Goal: Task Accomplishment & Management: Complete application form

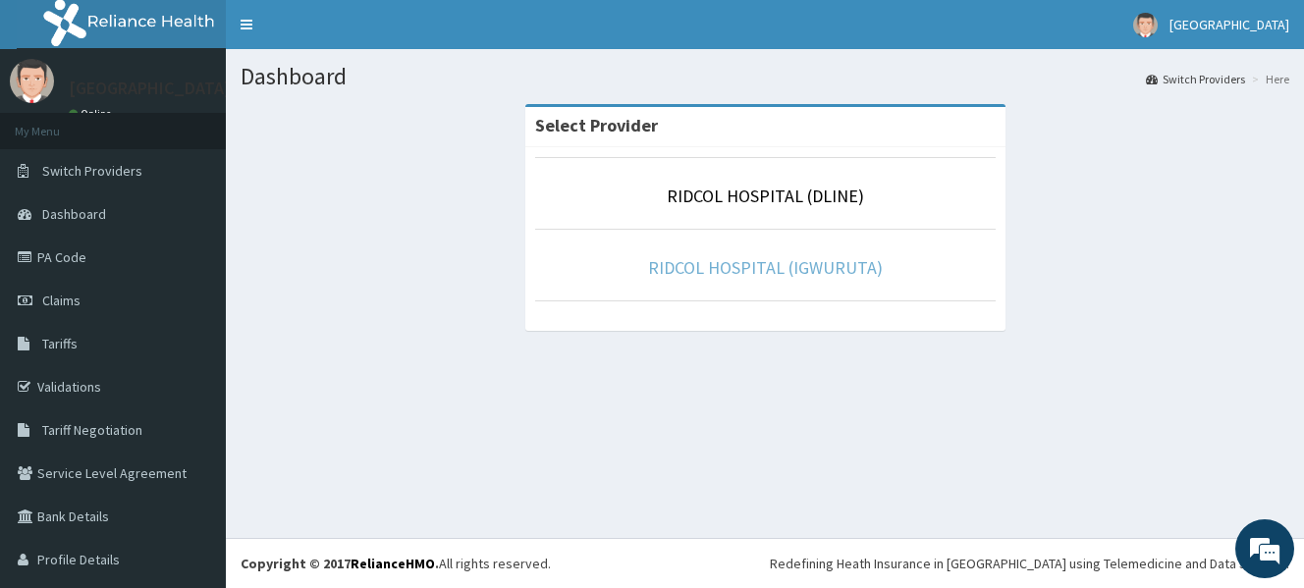
click at [761, 267] on link "RIDCOL HOSPITAL (IGWURUTA)" at bounding box center [765, 267] width 235 height 23
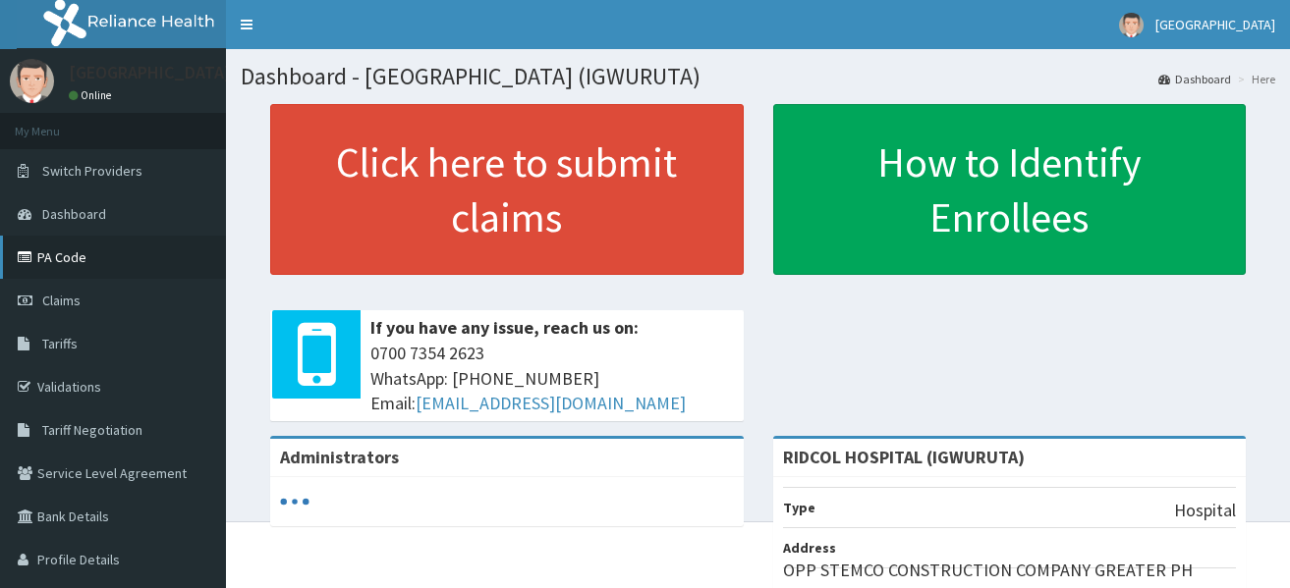
click at [88, 265] on link "PA Code" at bounding box center [113, 257] width 226 height 43
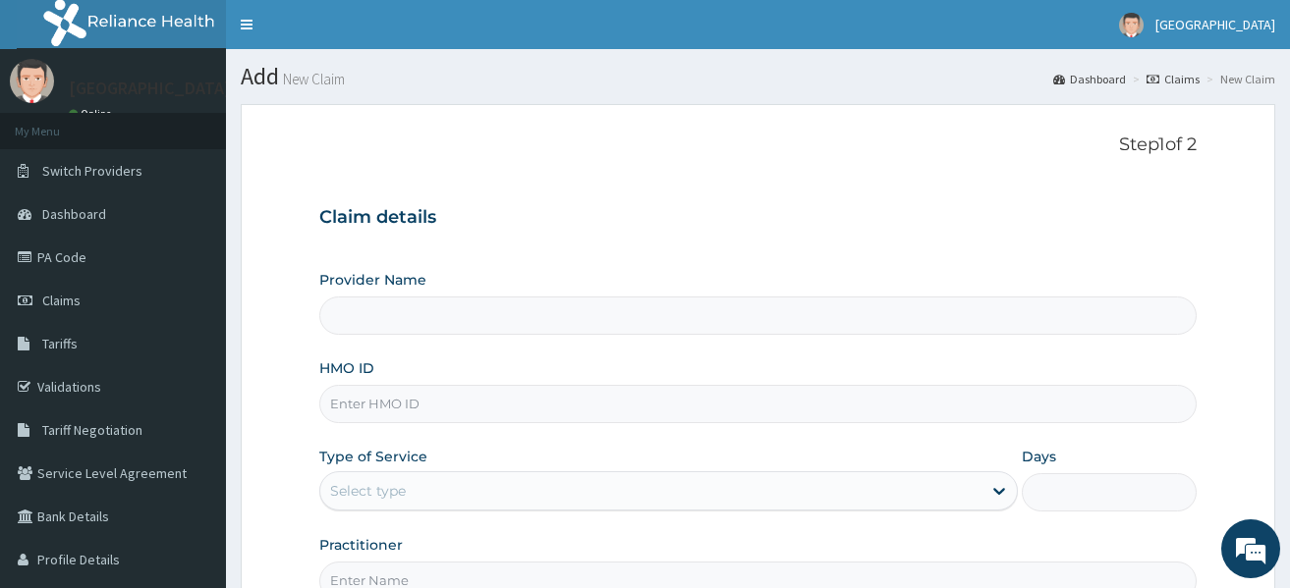
click at [424, 400] on input "HMO ID" at bounding box center [757, 404] width 877 height 38
paste input "HSS/10029/D"
type input "HSS/10029/D"
type input "RIDCOL HOSPITAL (IGWURUTA)"
type input "HSS/10029/D"
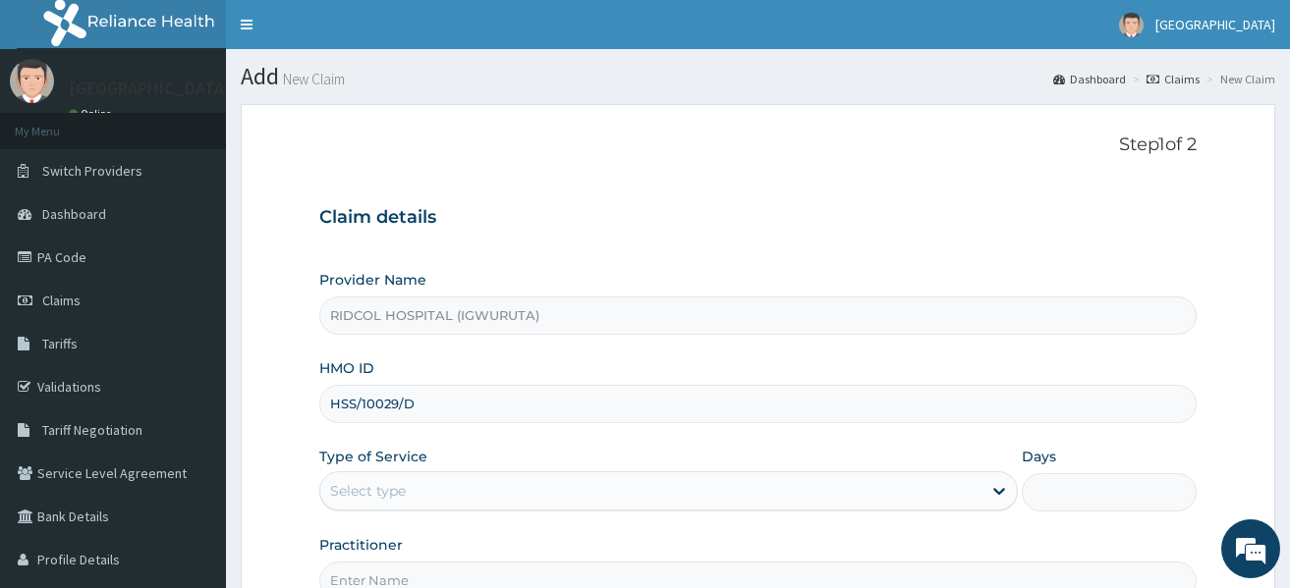
click at [381, 467] on label "Type of Service" at bounding box center [373, 457] width 108 height 20
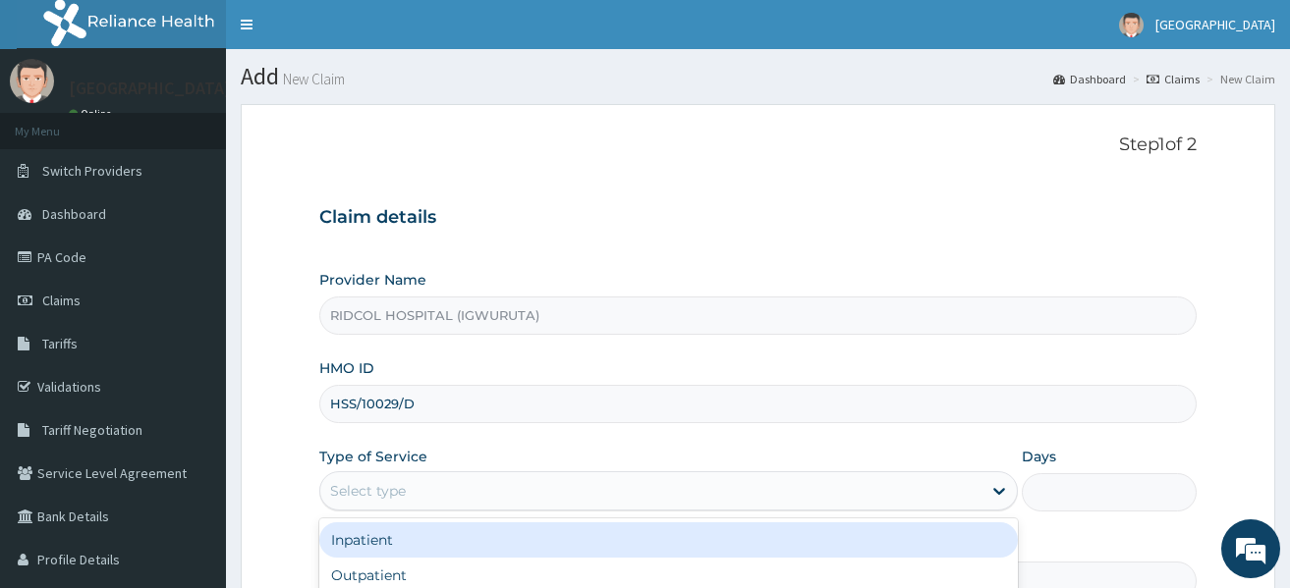
click at [367, 479] on div "Select type" at bounding box center [650, 490] width 661 height 31
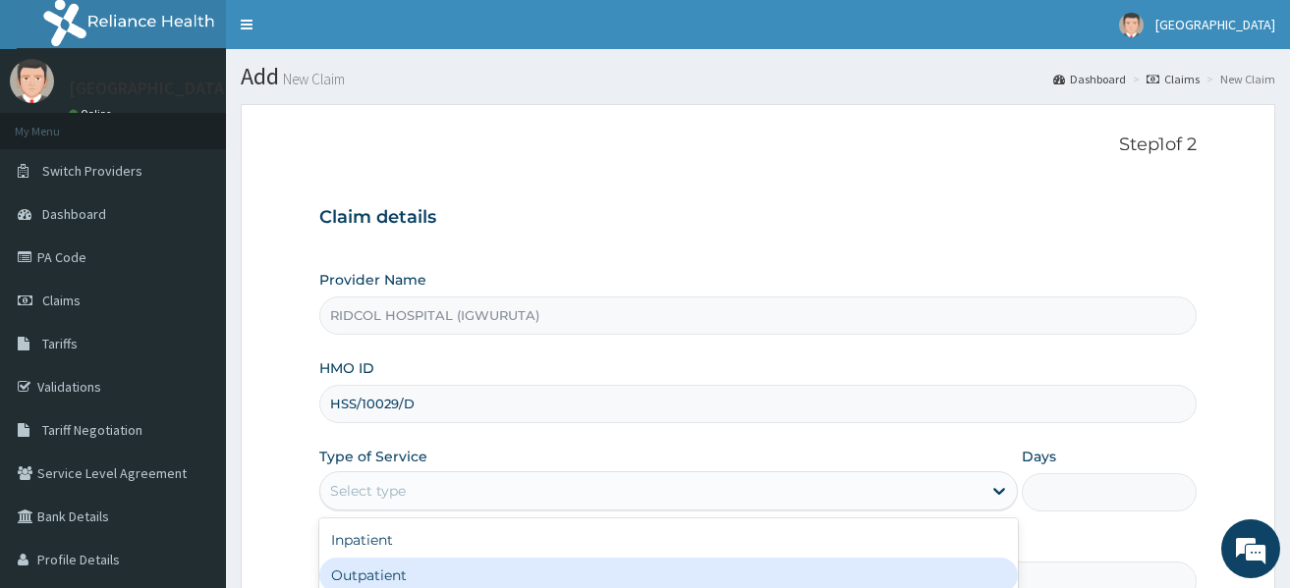
click at [371, 567] on div "Outpatient" at bounding box center [668, 575] width 698 height 35
type input "1"
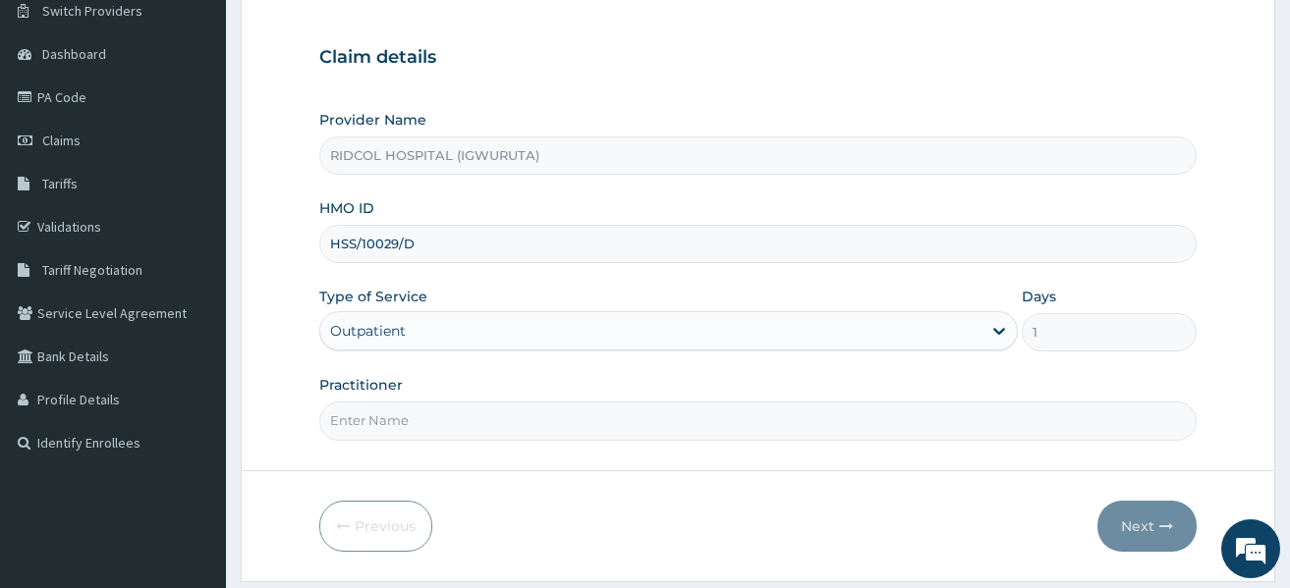
scroll to position [165, 0]
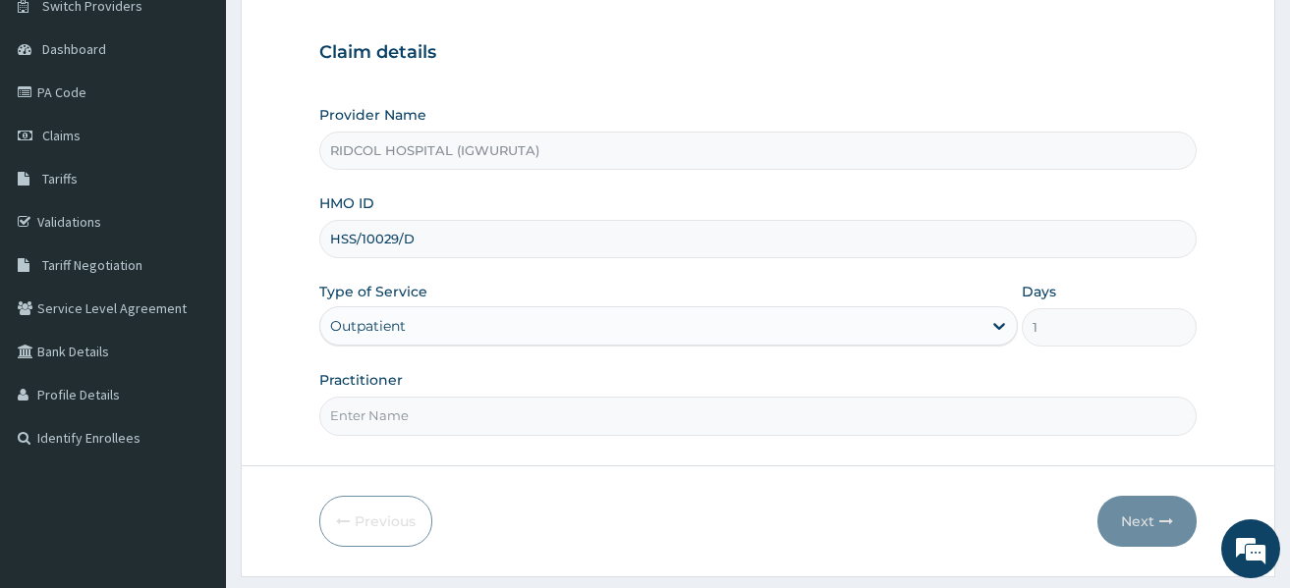
click at [420, 408] on input "Practitioner" at bounding box center [757, 416] width 877 height 38
type input "DR HAMMED"
click at [1148, 509] on button "Next" at bounding box center [1146, 521] width 99 height 51
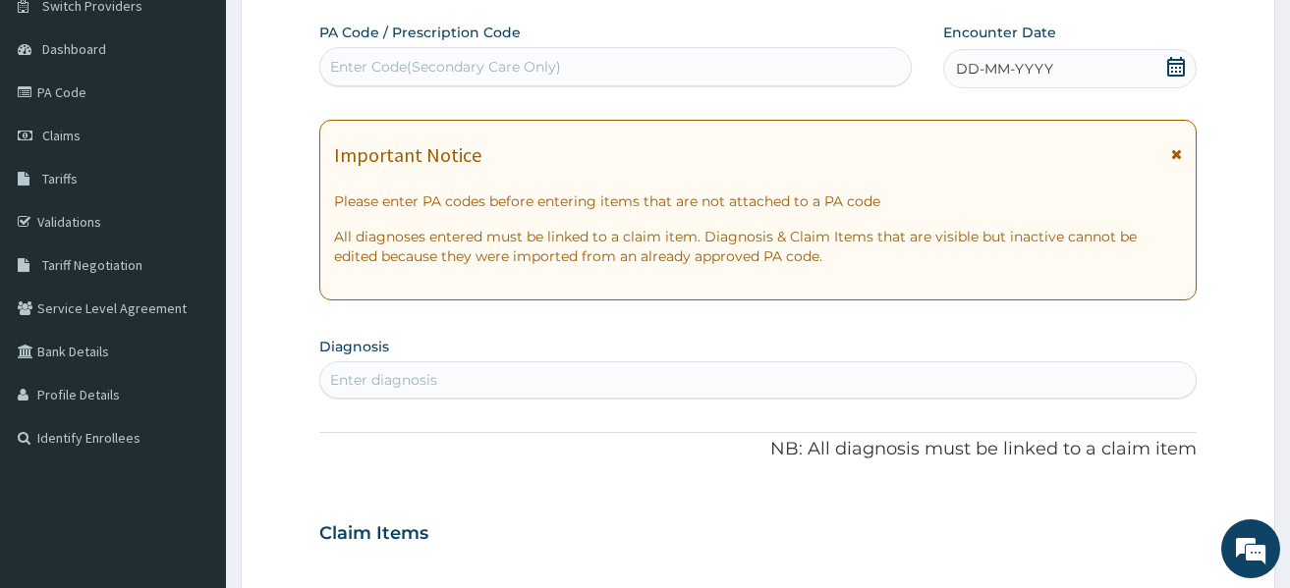
click at [359, 58] on div "Enter Code(Secondary Care Only)" at bounding box center [445, 67] width 231 height 20
paste input "PA/ED8930"
type input "PA/ED8930"
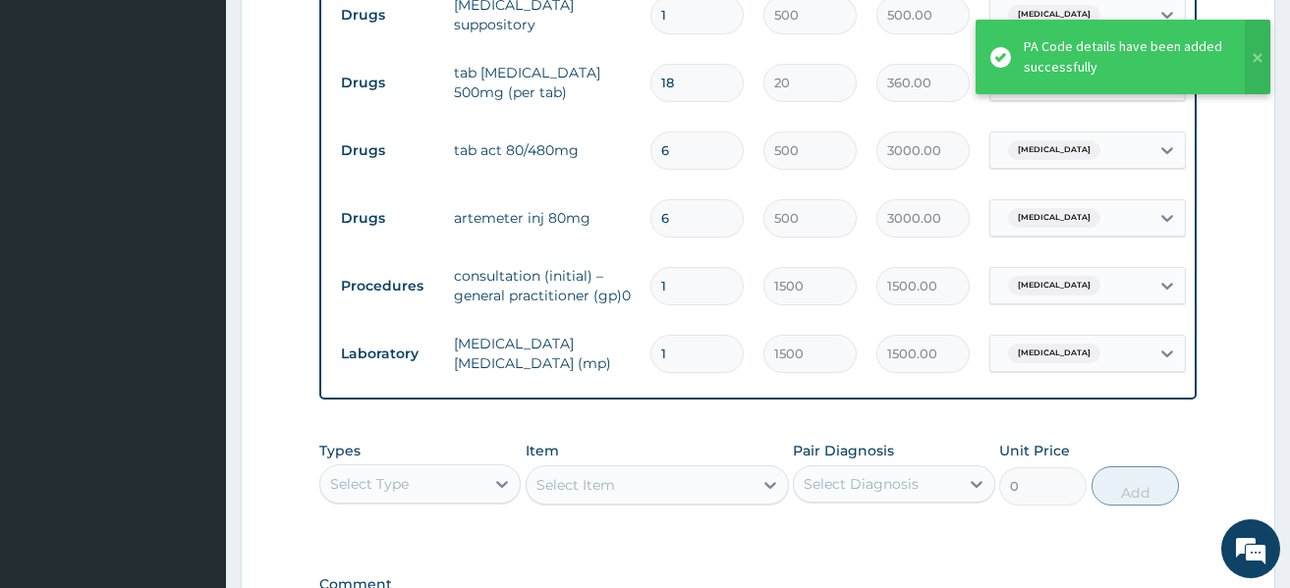
scroll to position [1088, 0]
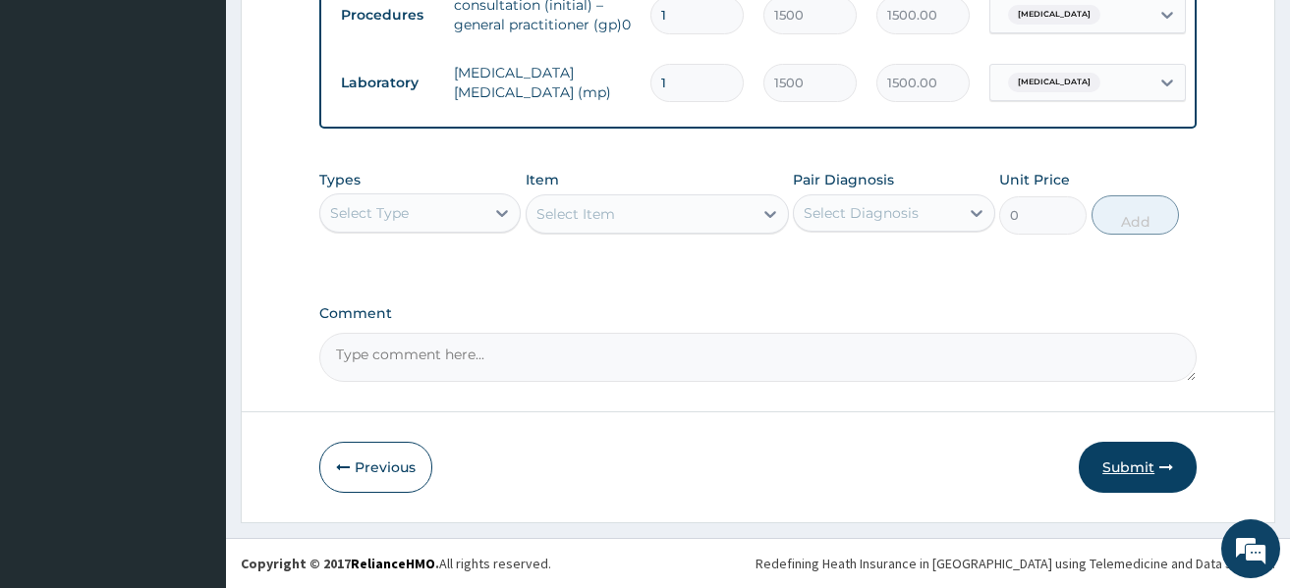
click at [1149, 468] on button "Submit" at bounding box center [1137, 467] width 118 height 51
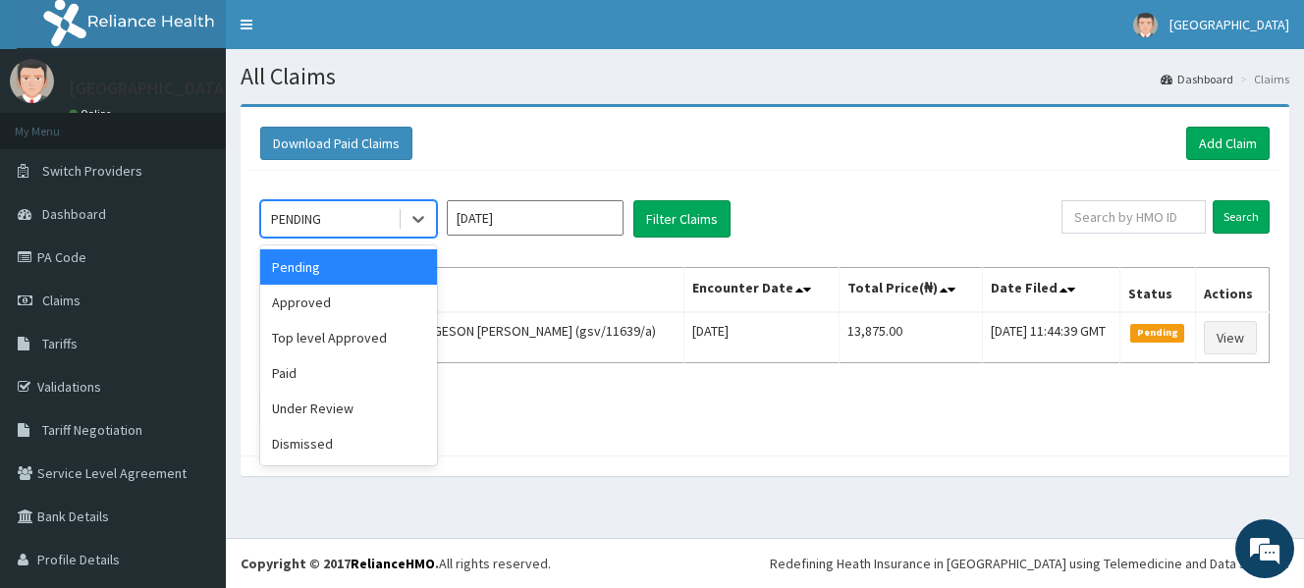
click at [309, 221] on div "PENDING" at bounding box center [296, 219] width 50 height 20
click at [373, 305] on div "Approved" at bounding box center [348, 302] width 177 height 35
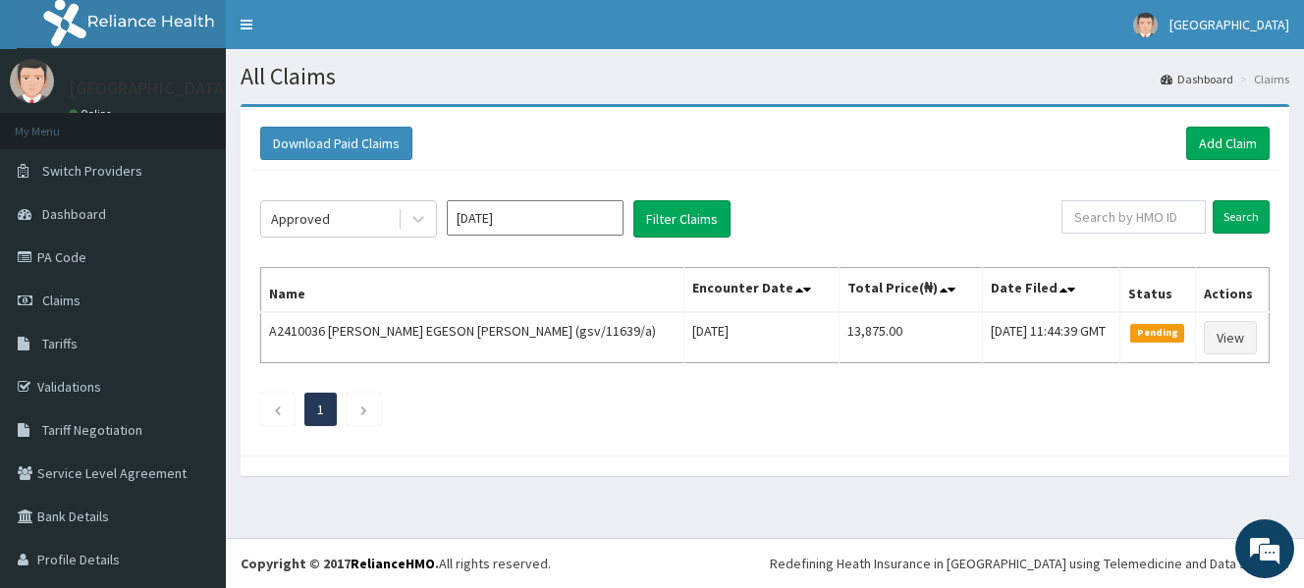
click at [732, 220] on div "Approved Sep 2025 Filter Claims" at bounding box center [660, 218] width 801 height 37
click at [675, 220] on button "Filter Claims" at bounding box center [681, 218] width 97 height 37
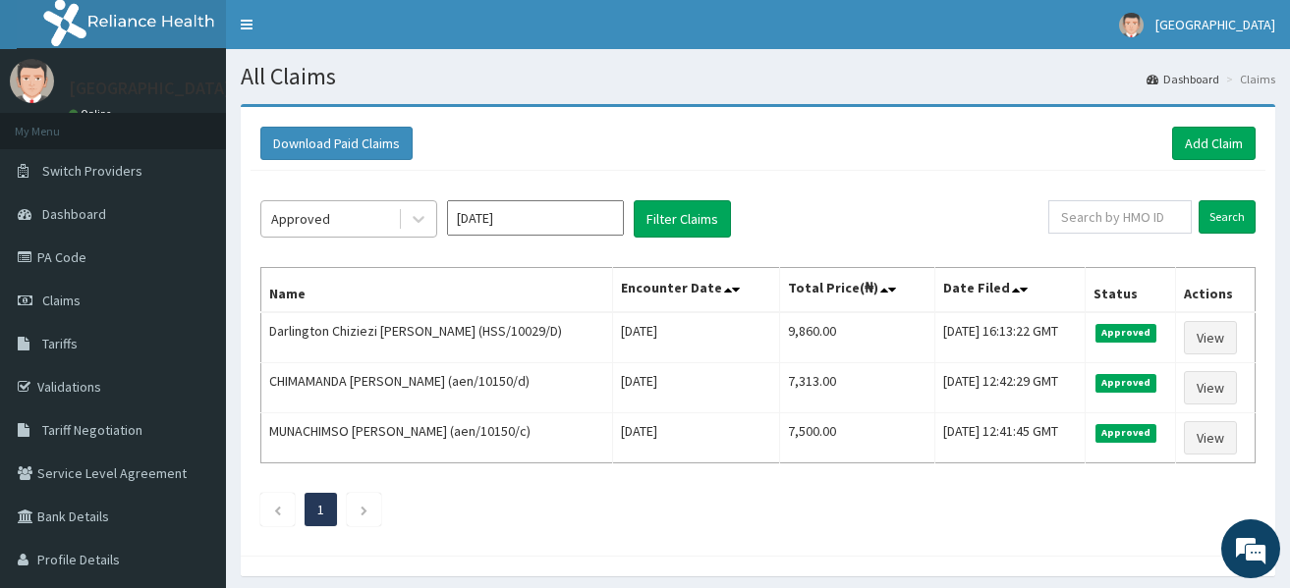
click at [319, 210] on div "Approved" at bounding box center [300, 219] width 59 height 20
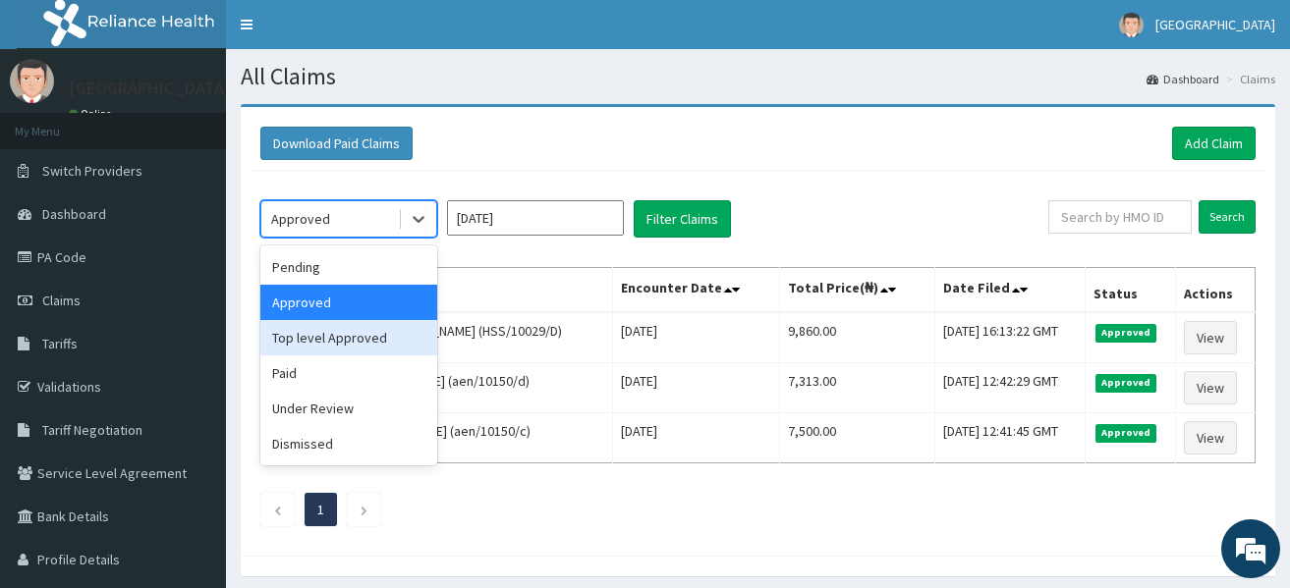
click at [324, 326] on div "Top level Approved" at bounding box center [348, 337] width 177 height 35
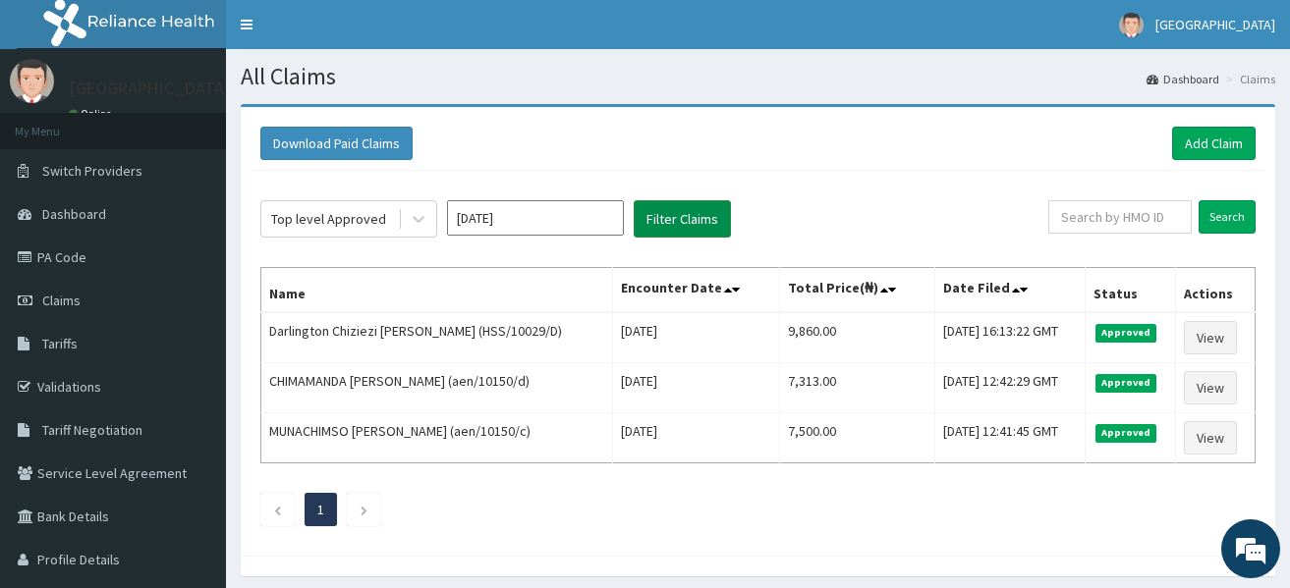
click at [667, 217] on button "Filter Claims" at bounding box center [681, 218] width 97 height 37
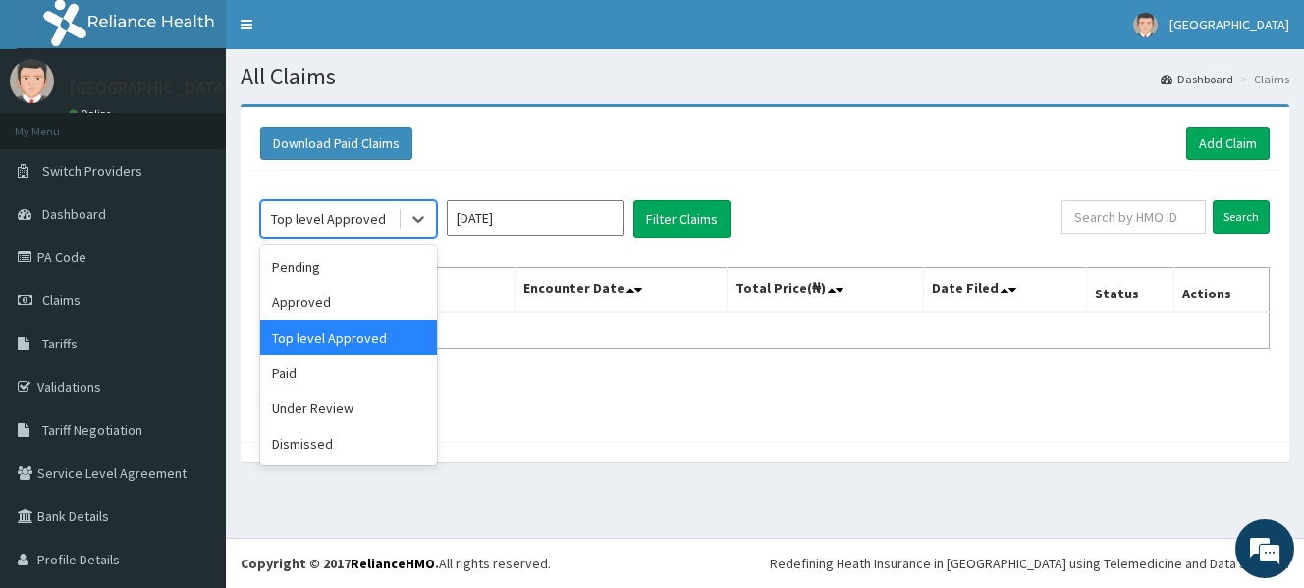
click at [363, 222] on div "Top level Approved" at bounding box center [328, 219] width 115 height 20
click at [311, 377] on div "Paid" at bounding box center [348, 373] width 177 height 35
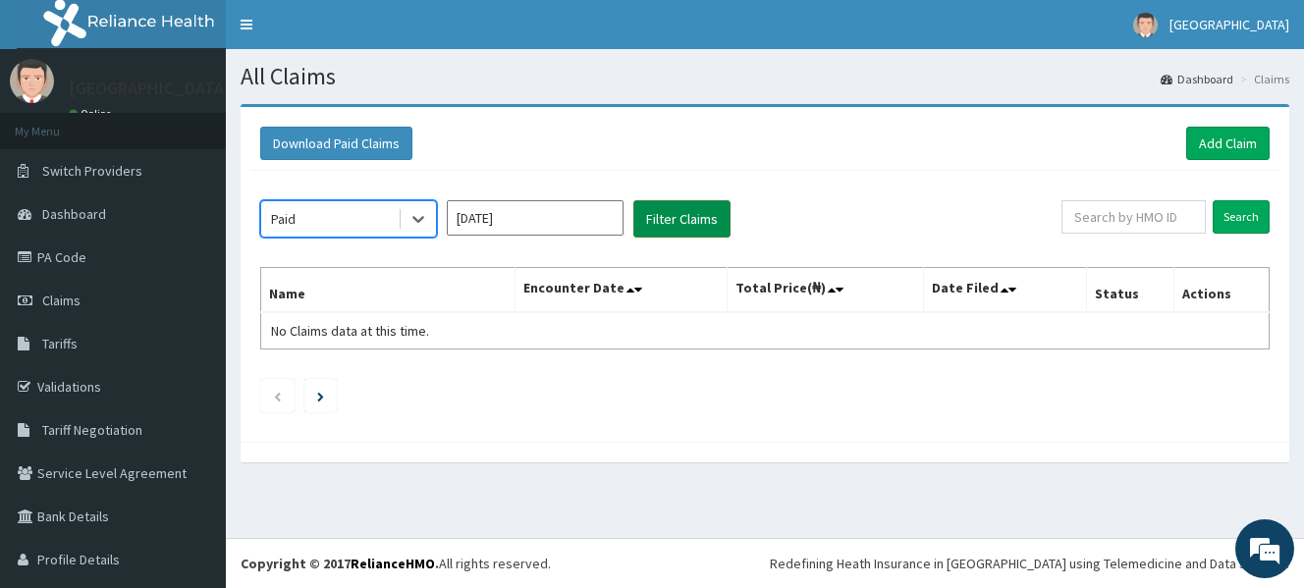
click at [696, 210] on button "Filter Claims" at bounding box center [681, 218] width 97 height 37
